Goal: Information Seeking & Learning: Learn about a topic

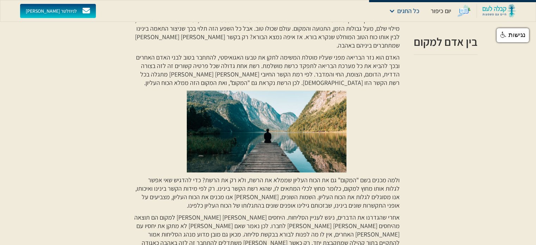
scroll to position [352, 0]
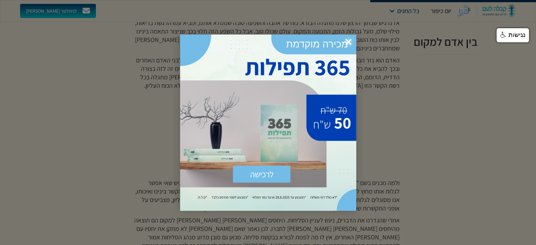
click at [348, 42] on span "×" at bounding box center [349, 43] width 16 height 16
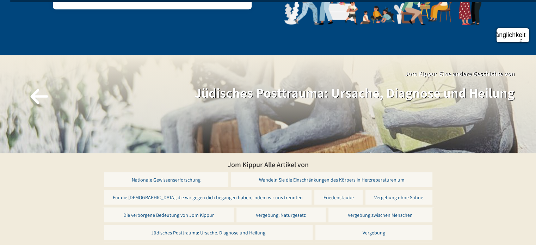
scroll to position [1449, 0]
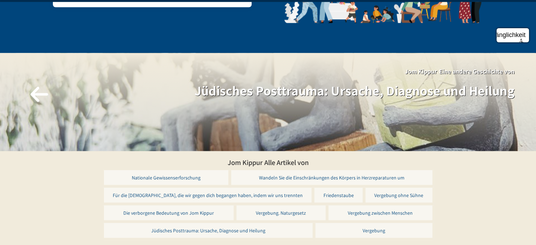
click at [339, 82] on font "Jüdisches Posttrauma: Ursache, Diagnose und Heilung" at bounding box center [355, 91] width 320 height 18
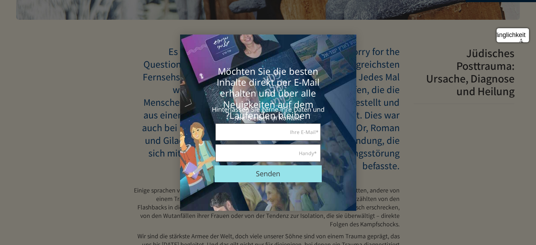
scroll to position [141, 0]
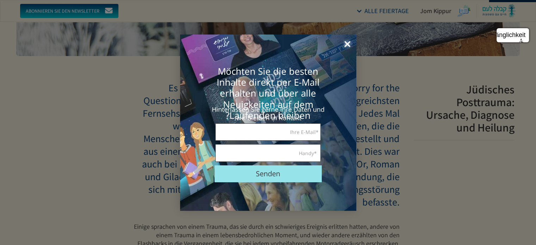
click at [348, 43] on font "×" at bounding box center [347, 44] width 6 height 18
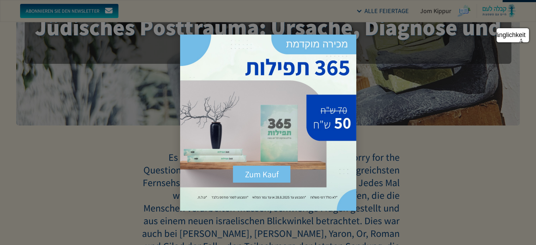
scroll to position [70, 0]
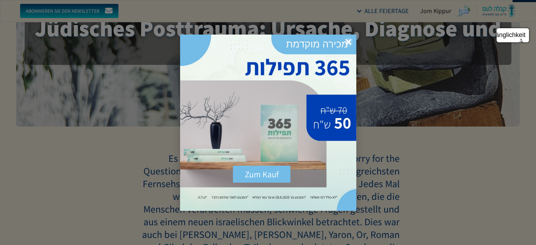
click at [350, 41] on font "×" at bounding box center [348, 42] width 6 height 18
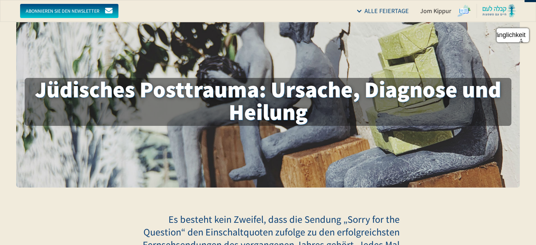
scroll to position [0, 0]
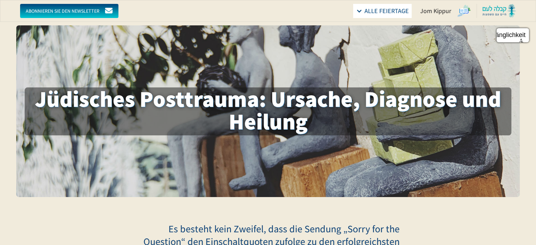
click at [362, 10] on div at bounding box center [359, 11] width 6 height 6
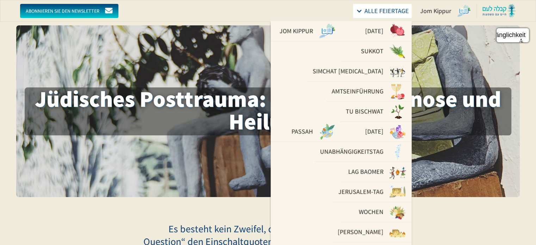
click at [362, 10] on div at bounding box center [359, 11] width 6 height 6
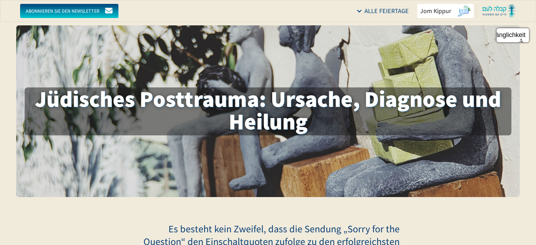
click at [464, 10] on img at bounding box center [464, 11] width 14 height 14
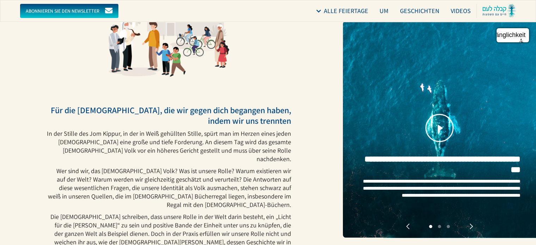
scroll to position [141, 0]
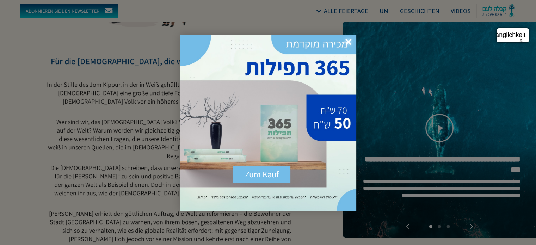
click at [350, 43] on font "×" at bounding box center [348, 42] width 6 height 18
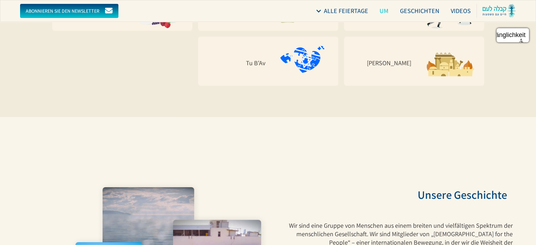
scroll to position [4194, 0]
